Goal: Transaction & Acquisition: Book appointment/travel/reservation

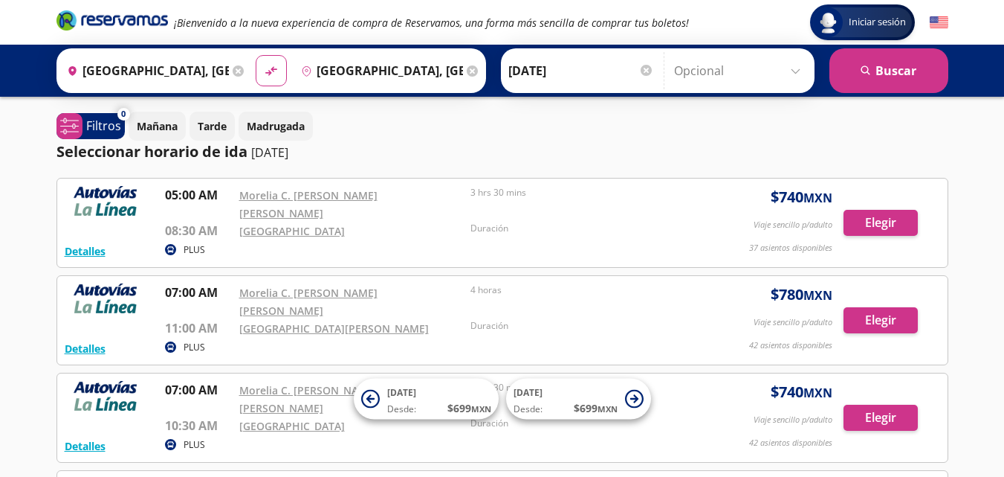
click at [940, 125] on div "Mañana Tarde Madrugada" at bounding box center [539, 126] width 820 height 29
click at [302, 126] on p "Madrugada" at bounding box center [276, 126] width 58 height 16
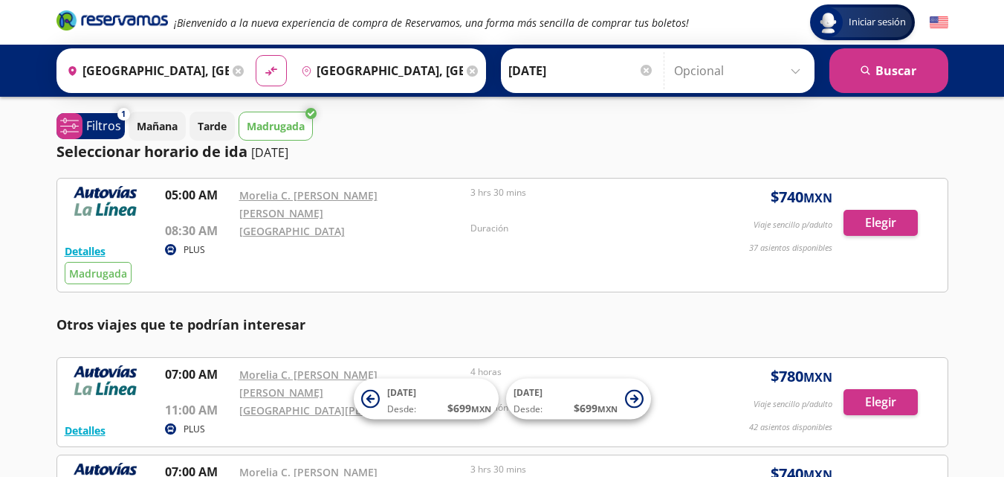
click at [265, 150] on p "[DATE]" at bounding box center [269, 152] width 37 height 18
click at [288, 152] on p "[DATE]" at bounding box center [269, 152] width 37 height 18
click at [288, 162] on div "Seleccionar horario de ida [DATE]" at bounding box center [173, 152] width 232 height 22
click at [270, 152] on p "[DATE]" at bounding box center [269, 152] width 37 height 18
click at [269, 152] on p "[DATE]" at bounding box center [269, 152] width 37 height 18
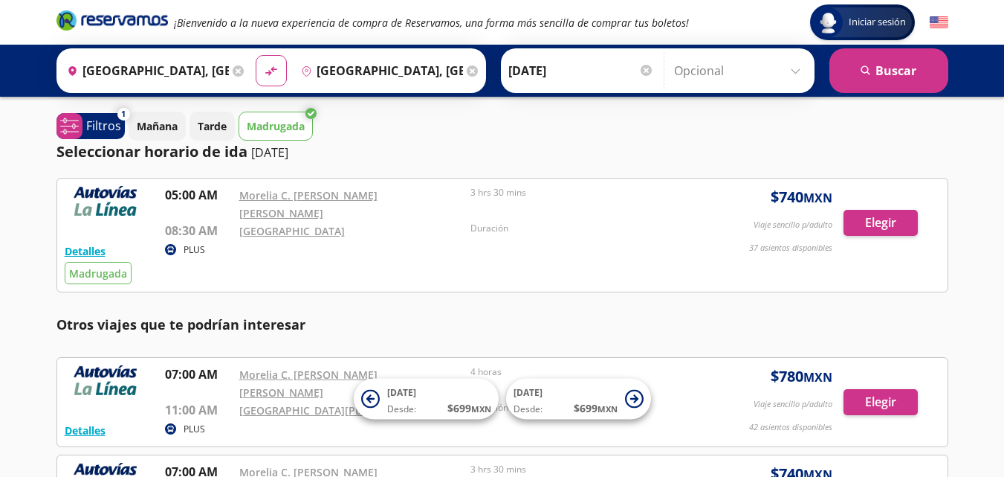
click at [269, 152] on p "[DATE]" at bounding box center [269, 152] width 37 height 18
click at [264, 152] on p "[DATE]" at bounding box center [269, 152] width 37 height 18
click at [282, 128] on p "Madrugada" at bounding box center [276, 126] width 58 height 16
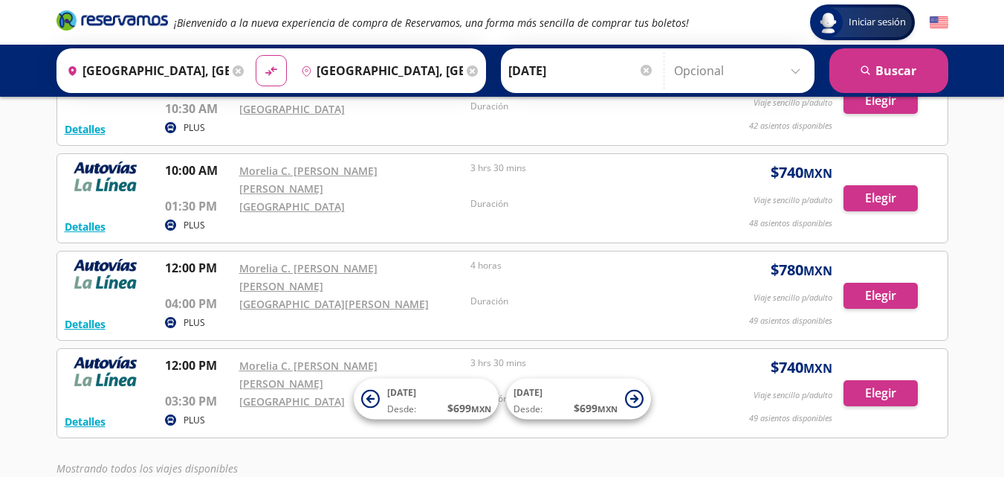
scroll to position [317, 0]
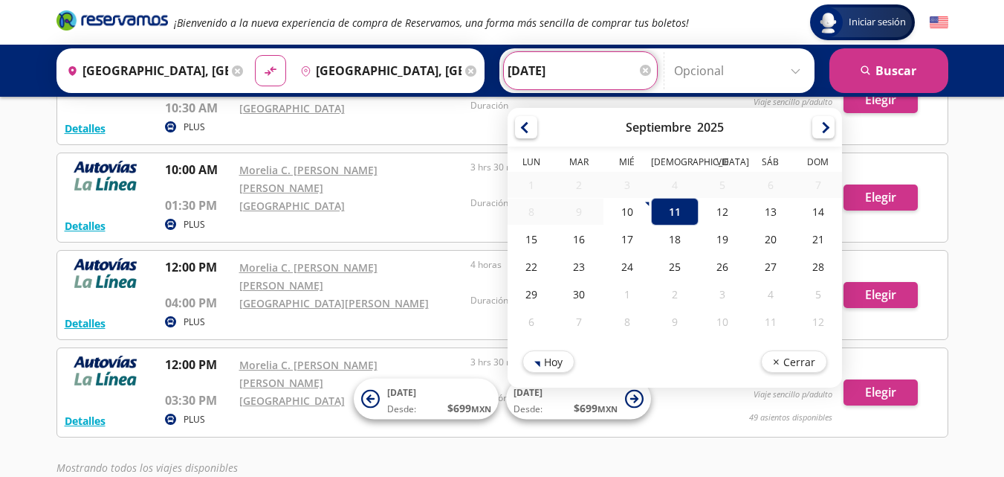
click at [513, 68] on input "[DATE]" at bounding box center [581, 70] width 146 height 37
click at [723, 213] on div "12" at bounding box center [723, 212] width 48 height 28
type input "[DATE]"
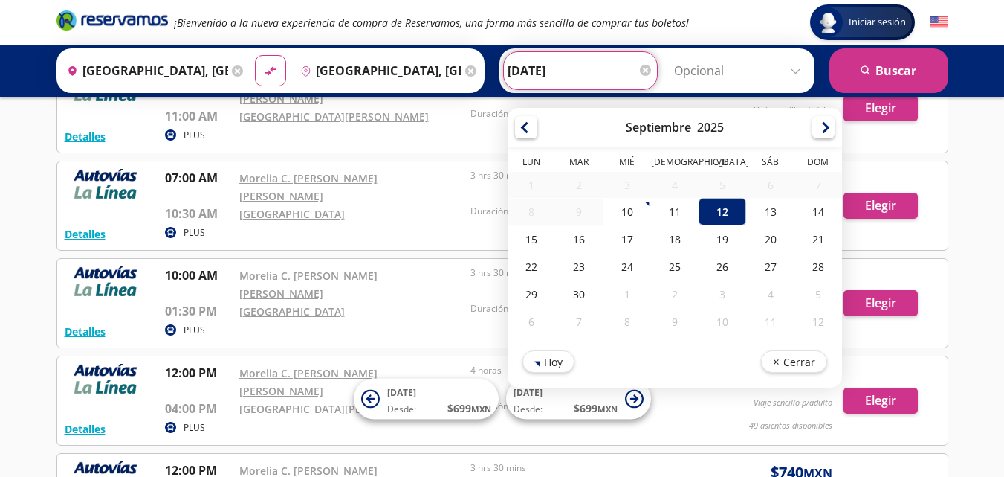
scroll to position [94, 0]
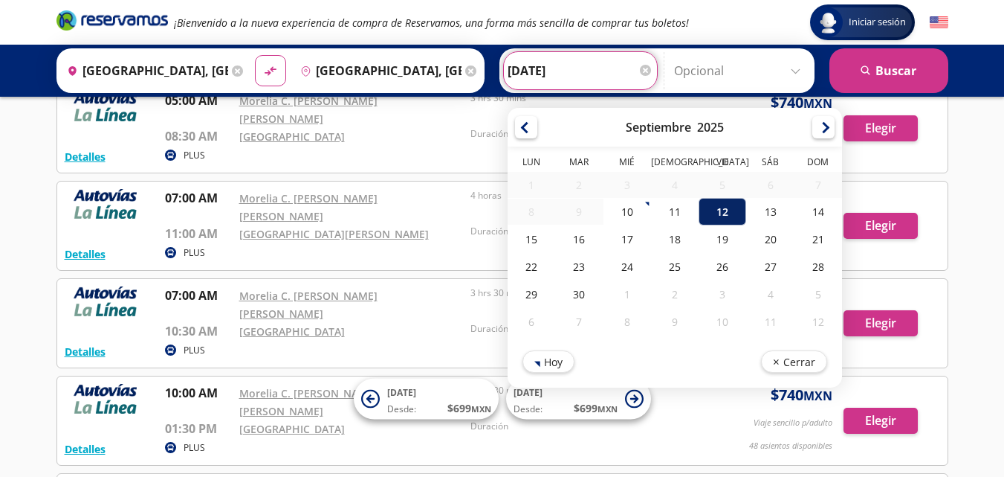
click at [721, 219] on div "12" at bounding box center [723, 212] width 48 height 28
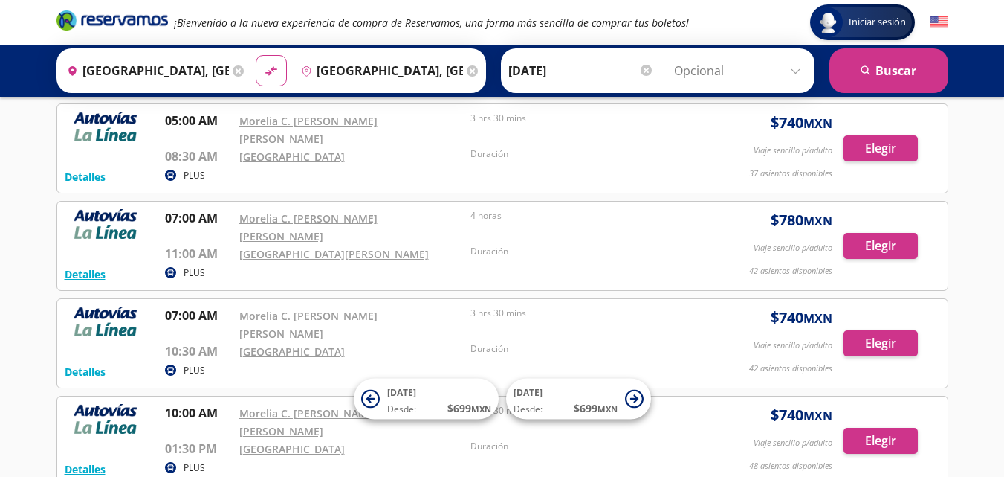
scroll to position [0, 0]
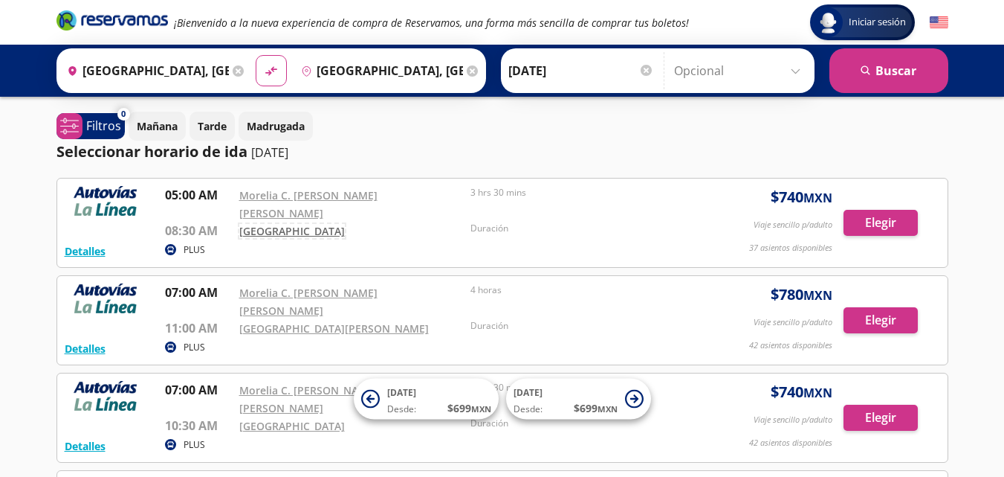
click at [297, 224] on link "[GEOGRAPHIC_DATA]" at bounding box center [292, 231] width 106 height 14
click at [323, 196] on link "Morelia C. [PERSON_NAME] [PERSON_NAME]" at bounding box center [308, 204] width 138 height 32
click at [198, 243] on p "PLUS" at bounding box center [195, 249] width 22 height 13
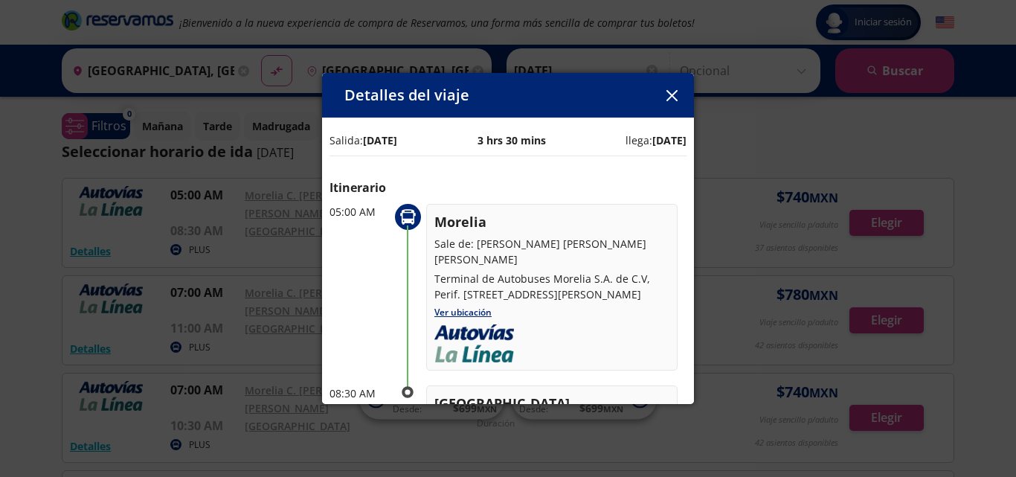
click at [674, 95] on icon "button" at bounding box center [671, 95] width 11 height 11
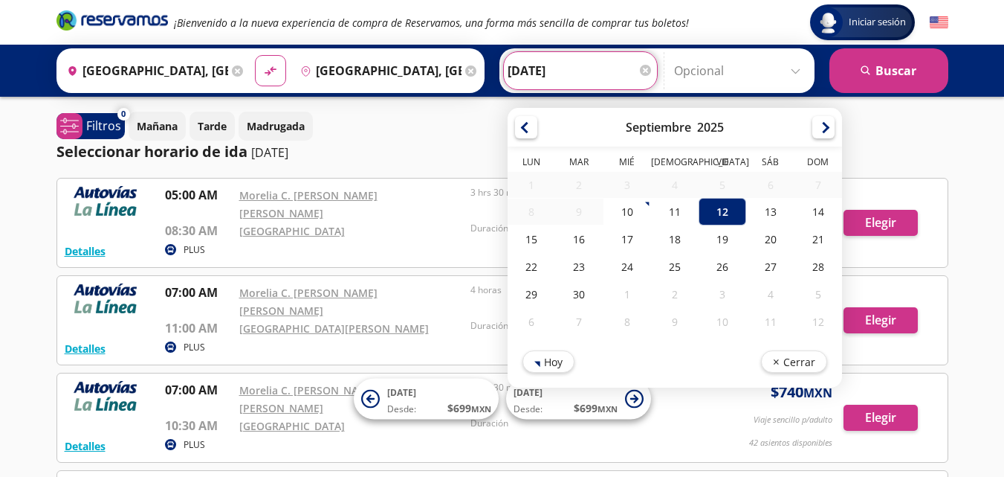
click at [584, 65] on input "[DATE]" at bounding box center [581, 70] width 146 height 37
click at [719, 210] on div "12" at bounding box center [723, 212] width 48 height 28
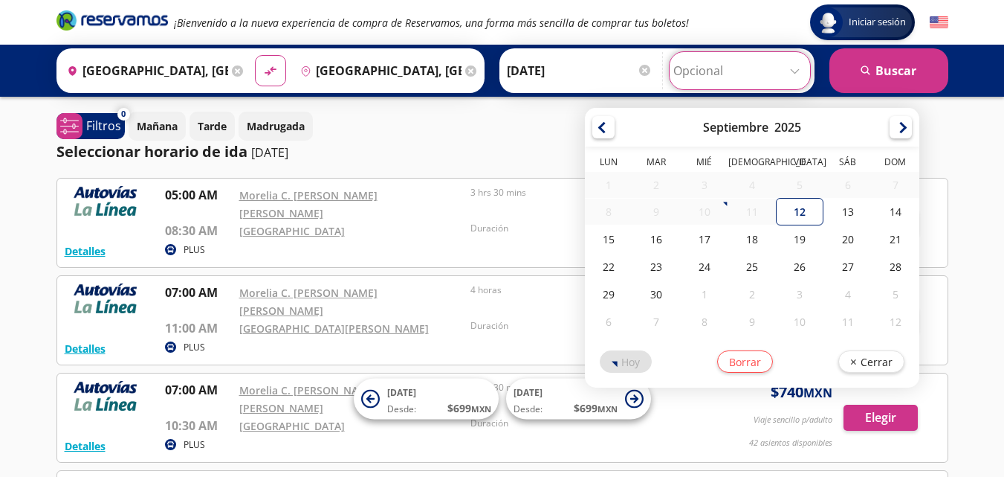
click at [800, 74] on input "Opcional" at bounding box center [740, 70] width 133 height 37
click at [798, 214] on div "12" at bounding box center [800, 212] width 48 height 28
type input "[DATE]"
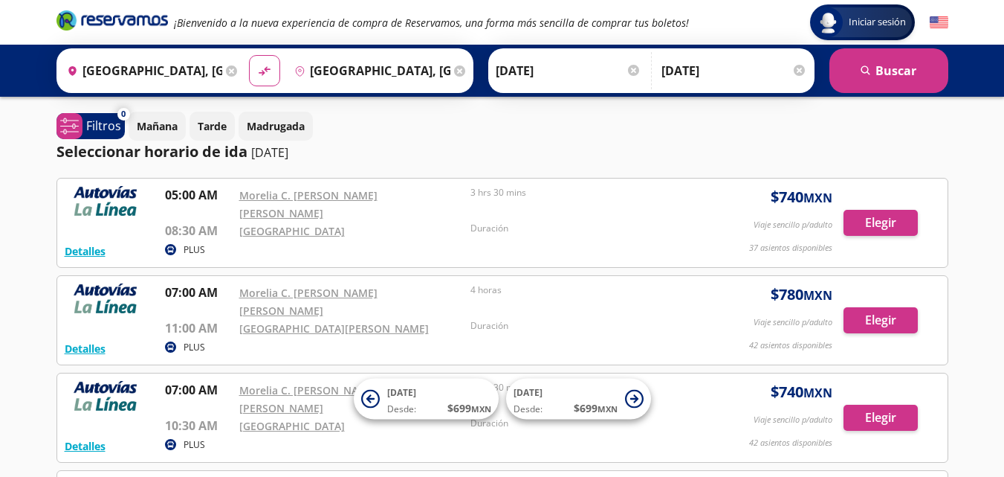
click at [271, 150] on p "[DATE]" at bounding box center [269, 152] width 37 height 18
click at [317, 158] on div "Seleccionar horario de ida [DATE]" at bounding box center [503, 152] width 892 height 22
click at [288, 148] on p "[DATE]" at bounding box center [269, 152] width 37 height 18
click at [275, 149] on p "[DATE]" at bounding box center [269, 152] width 37 height 18
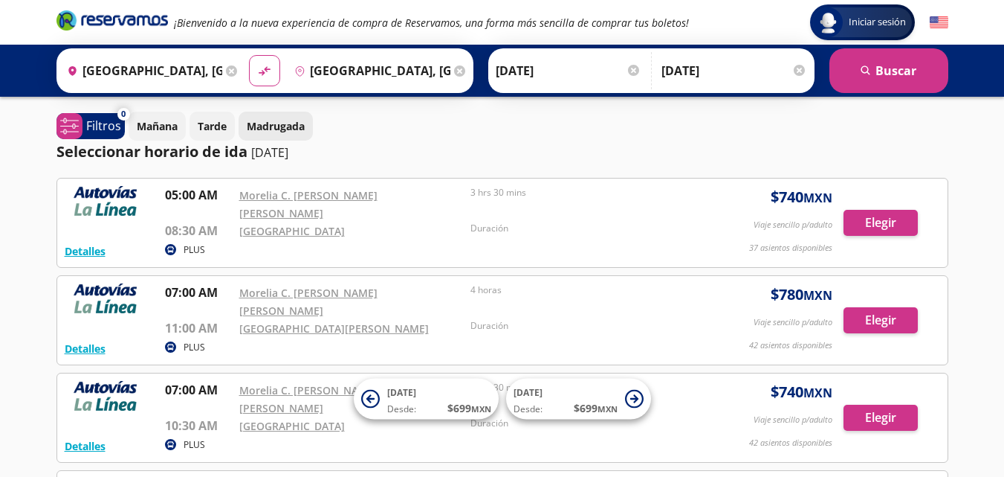
click at [275, 131] on p "Madrugada" at bounding box center [276, 126] width 58 height 16
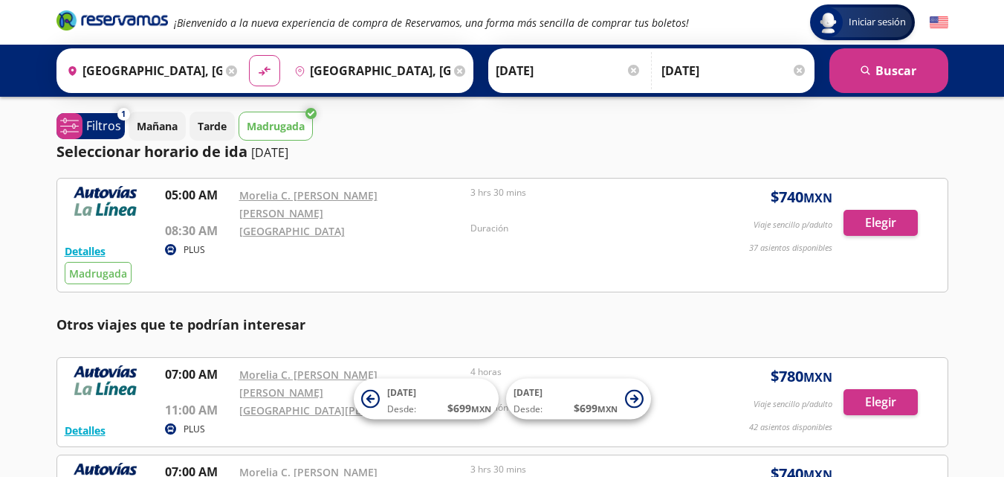
click at [275, 133] on p "Madrugada" at bounding box center [276, 126] width 58 height 16
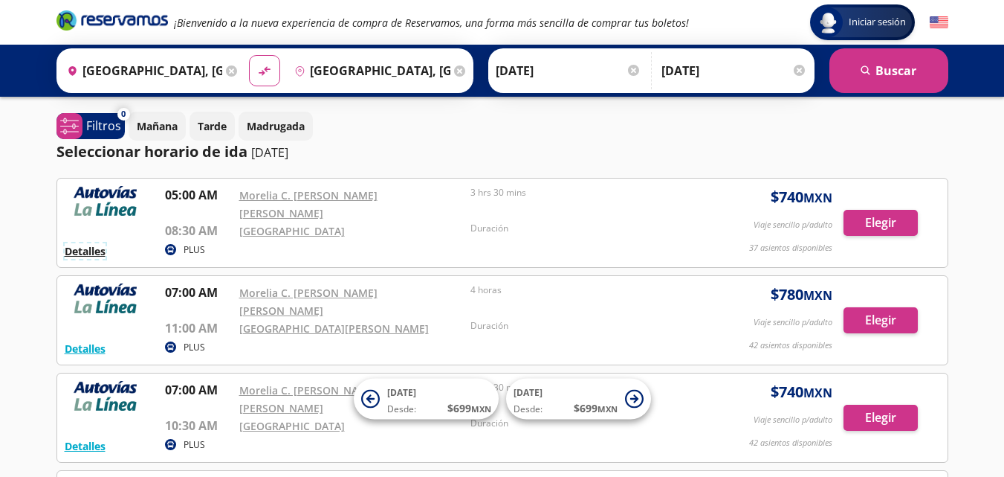
click at [94, 243] on button "Detalles" at bounding box center [85, 251] width 41 height 16
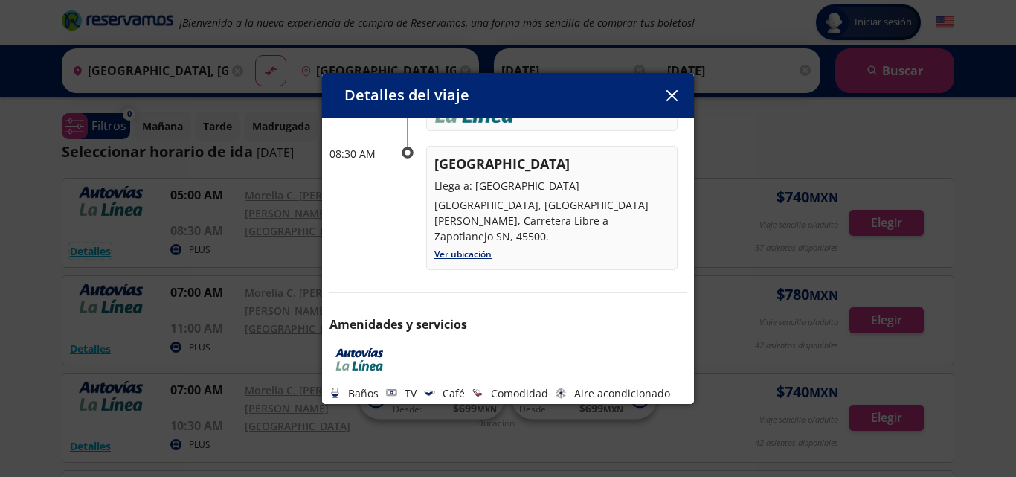
scroll to position [243, 0]
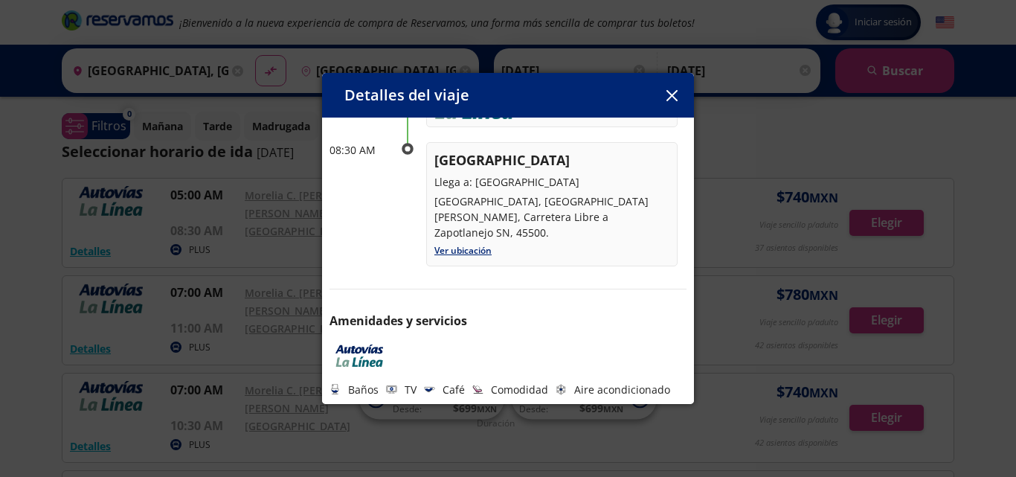
click at [642, 209] on p "[GEOGRAPHIC_DATA], [GEOGRAPHIC_DATA][PERSON_NAME], Carretera Libre a Zapotlanej…" at bounding box center [551, 216] width 235 height 47
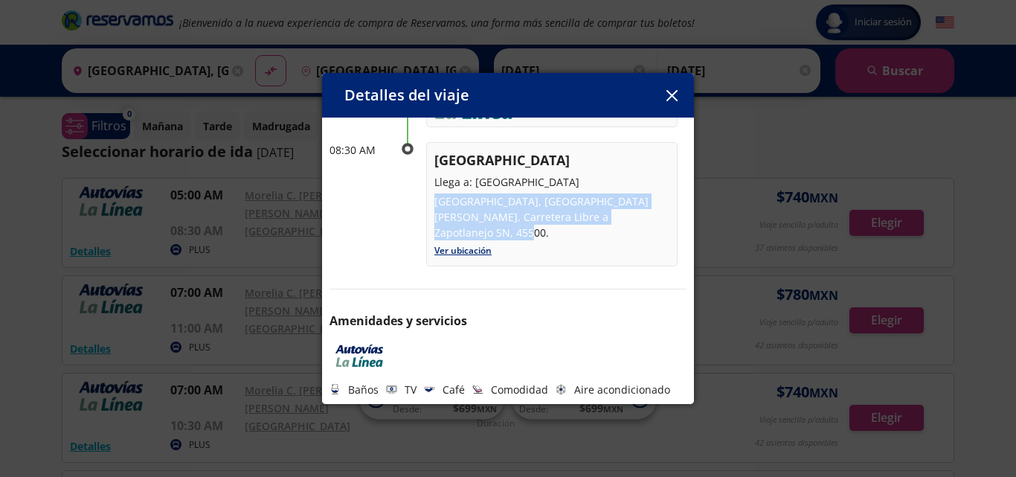
drag, startPoint x: 436, startPoint y: 202, endPoint x: 481, endPoint y: 228, distance: 52.3
click at [481, 228] on p "[GEOGRAPHIC_DATA], [GEOGRAPHIC_DATA][PERSON_NAME], Carretera Libre a Zapotlanej…" at bounding box center [551, 216] width 235 height 47
copy p "[GEOGRAPHIC_DATA], [GEOGRAPHIC_DATA][PERSON_NAME], Carretera Libre a Zapotlanej…"
click at [538, 229] on p "[GEOGRAPHIC_DATA], [GEOGRAPHIC_DATA][PERSON_NAME], Carretera Libre a Zapotlanej…" at bounding box center [551, 216] width 235 height 47
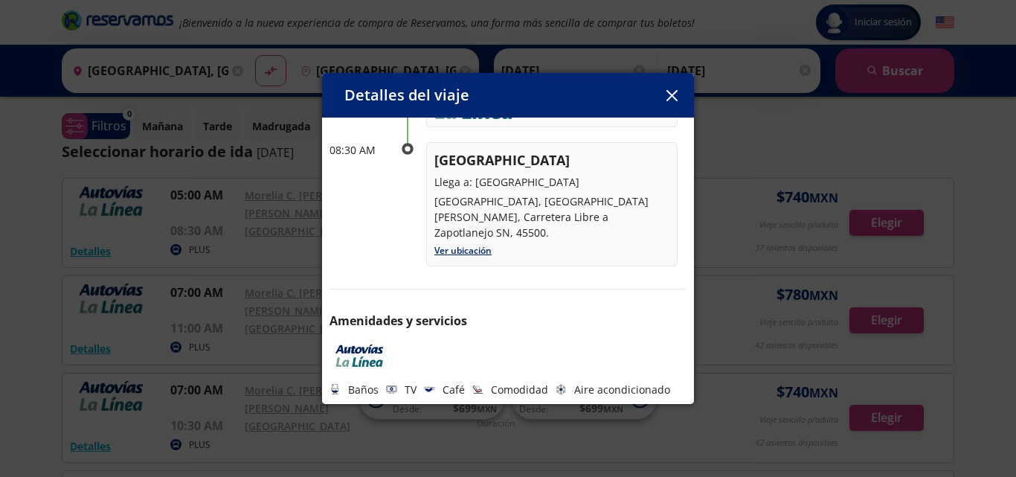
scroll to position [169, 0]
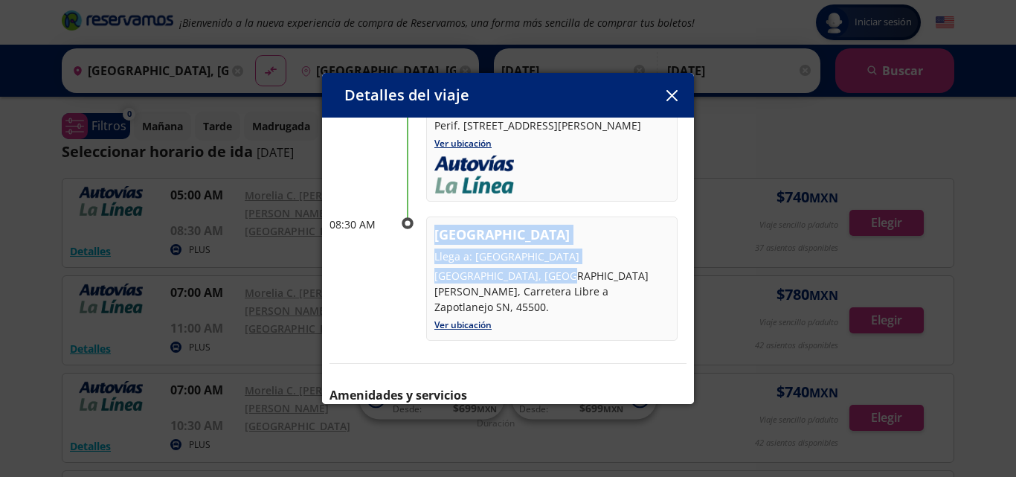
drag, startPoint x: 561, startPoint y: 273, endPoint x: 442, endPoint y: 279, distance: 119.1
click at [429, 280] on div "Guadalajara Llega a: Central [GEOGRAPHIC_DATA], [GEOGRAPHIC_DATA][PERSON_NAME],…" at bounding box center [551, 278] width 251 height 124
copy p "Nueva Central Camionera,"
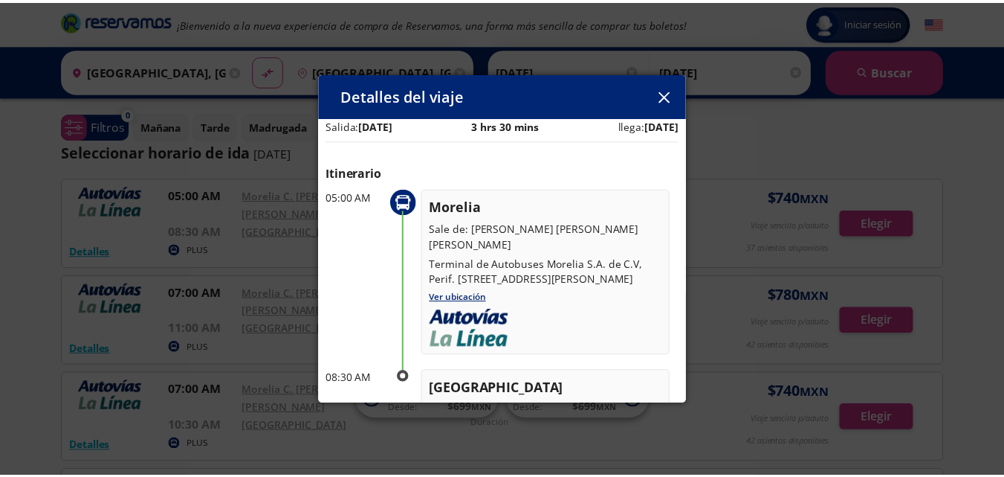
scroll to position [0, 0]
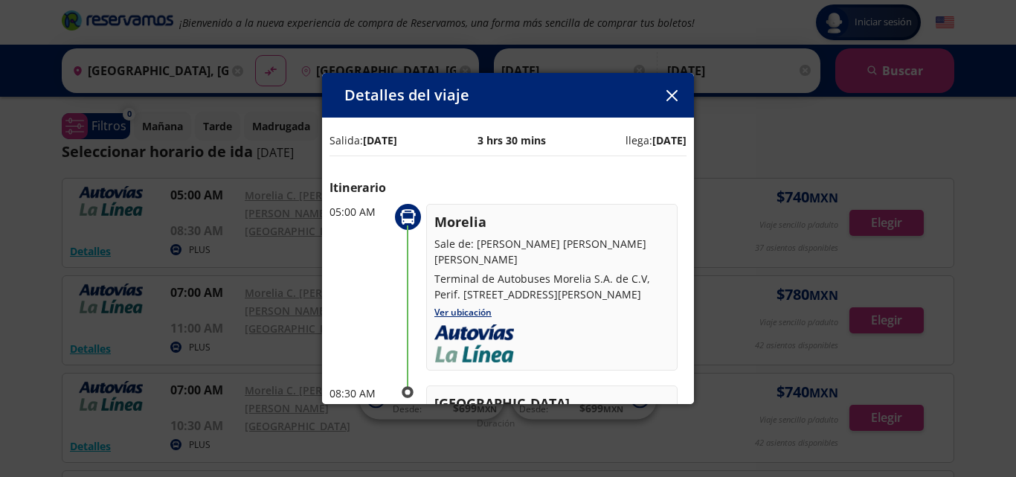
click at [680, 100] on button "button" at bounding box center [671, 95] width 22 height 22
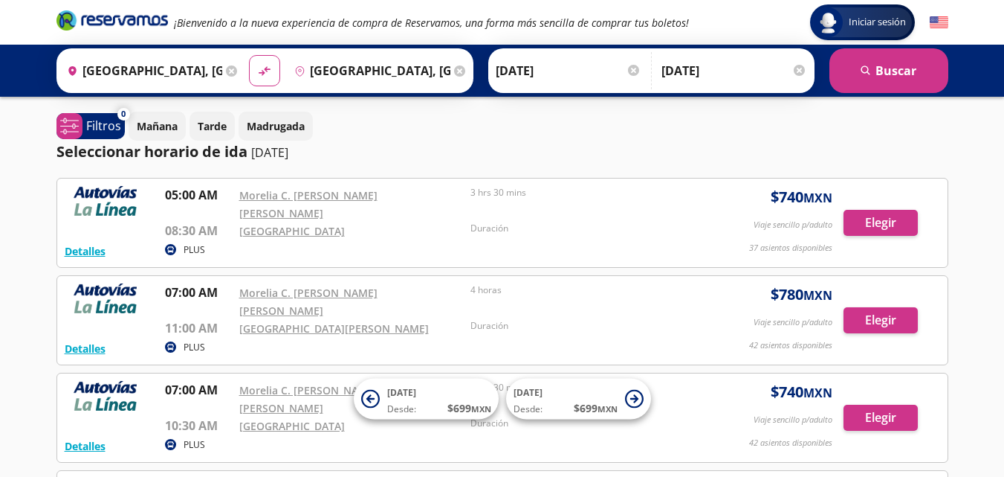
click at [963, 153] on div "Iniciar sesión Iniciar sesión ¡Bienvenido a la nueva experiencia de compra de R…" at bounding box center [502, 447] width 1004 height 894
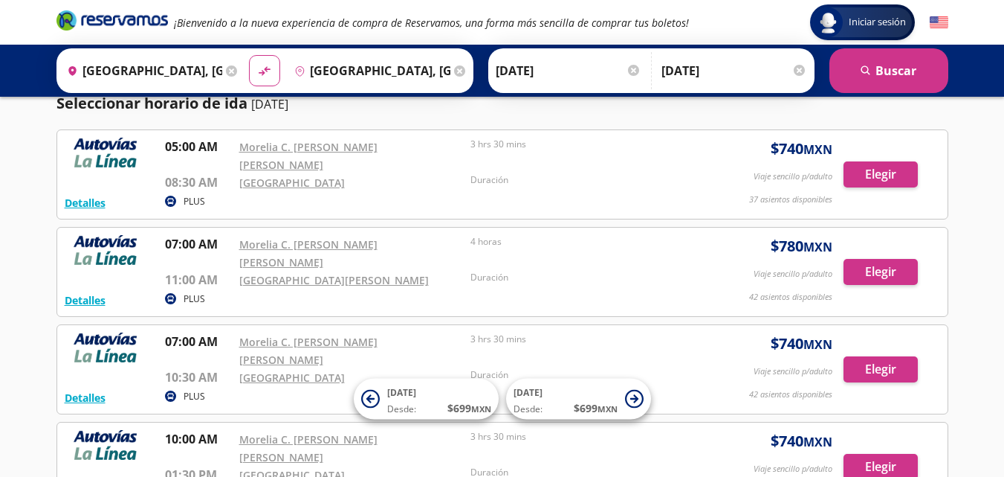
scroll to position [74, 0]
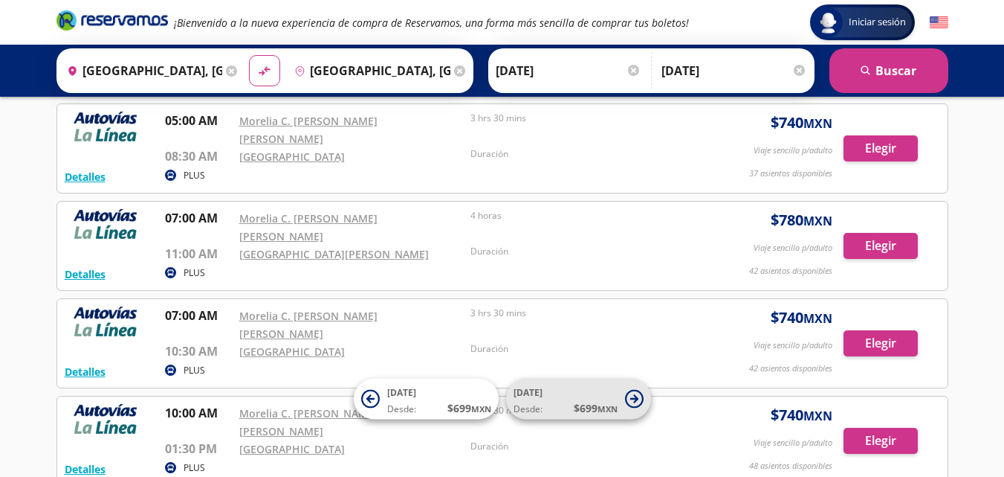
click at [546, 396] on span "[DATE] Desde: $ 699 MXN" at bounding box center [566, 398] width 104 height 33
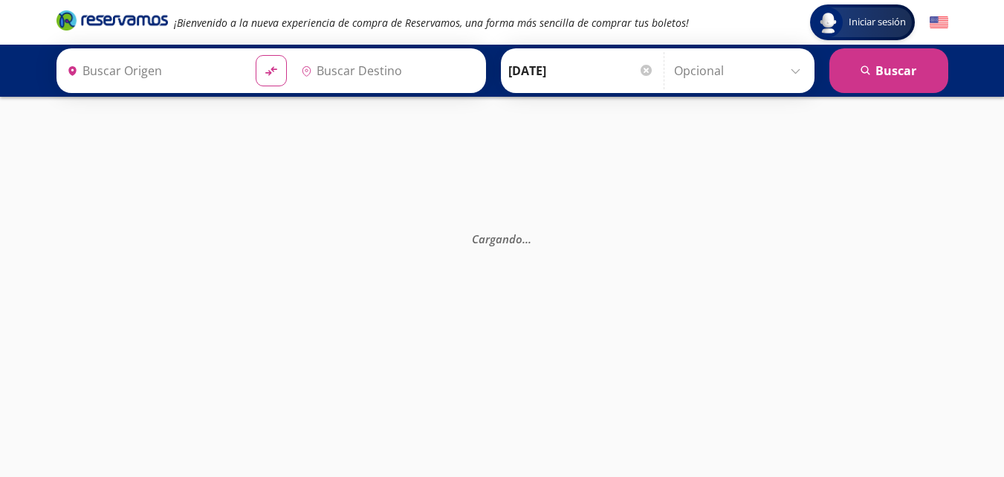
type input "[GEOGRAPHIC_DATA], [GEOGRAPHIC_DATA]"
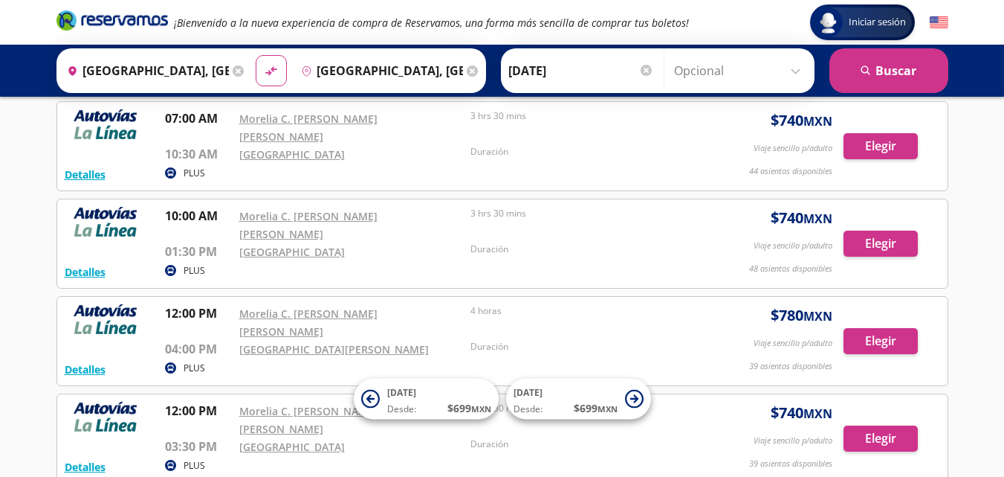
scroll to position [297, 0]
